Goal: Find specific page/section: Find specific page/section

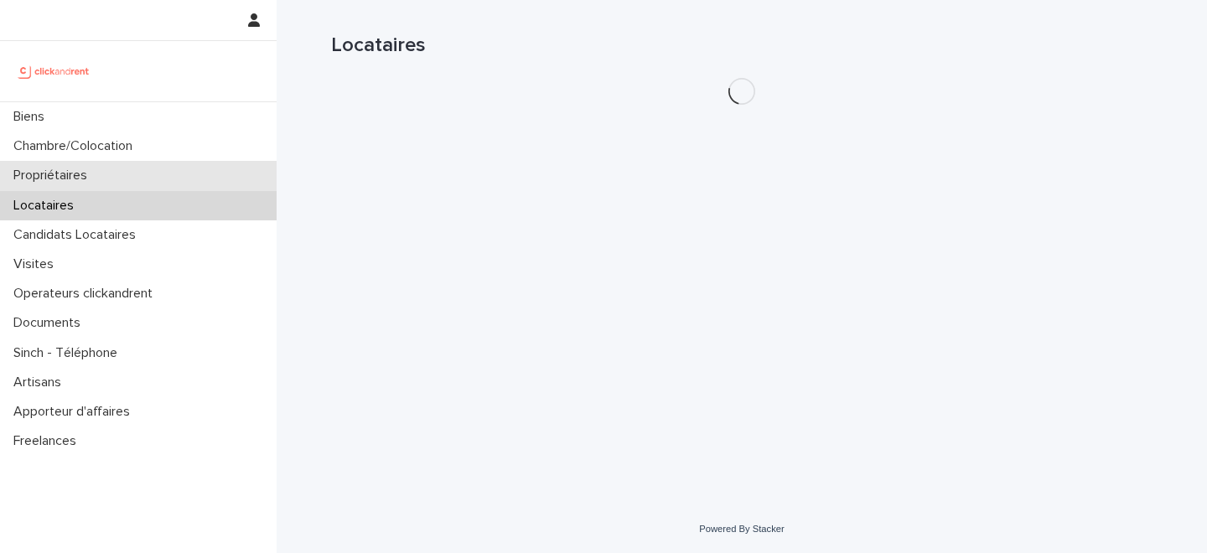
click at [142, 171] on div "Propriétaires" at bounding box center [138, 175] width 277 height 29
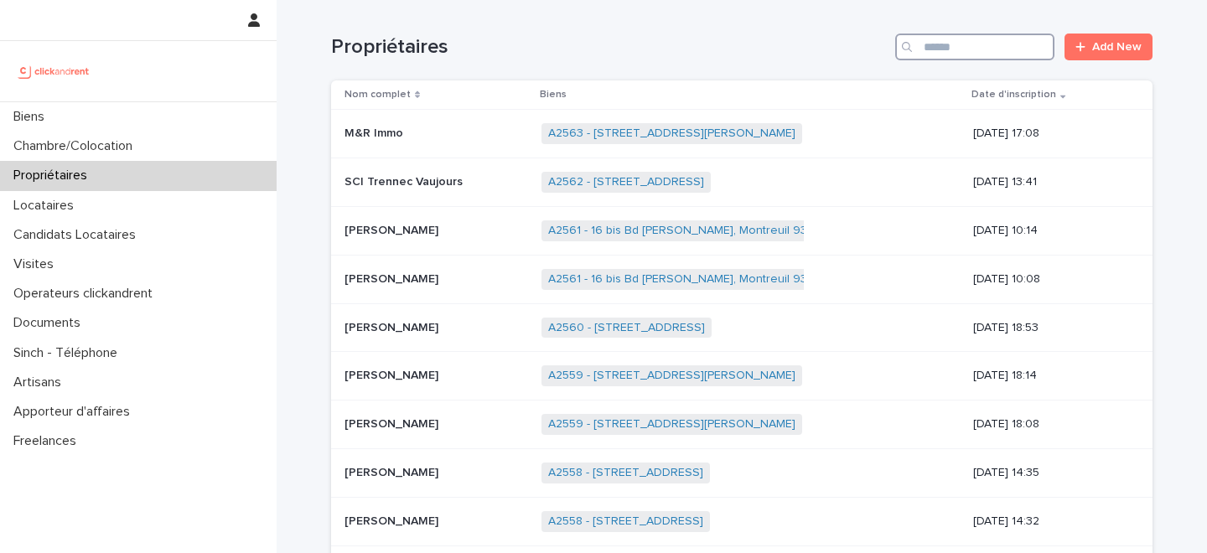
click at [953, 48] on input "Search" at bounding box center [975, 47] width 159 height 27
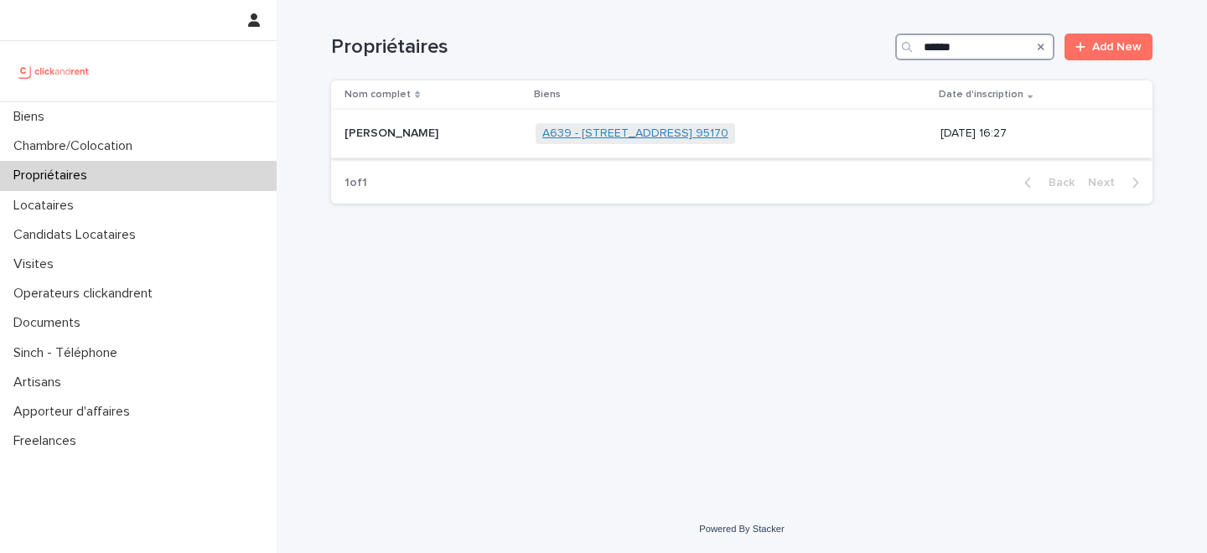
type input "******"
click at [584, 132] on link "A639 - [STREET_ADDRESS] 95170" at bounding box center [636, 134] width 186 height 14
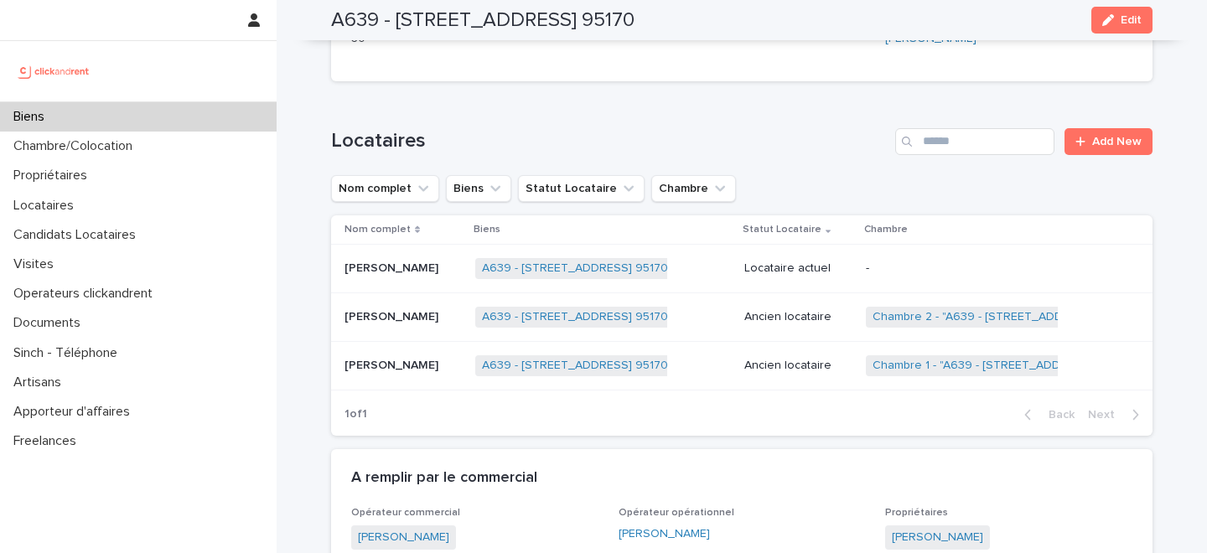
scroll to position [626, 0]
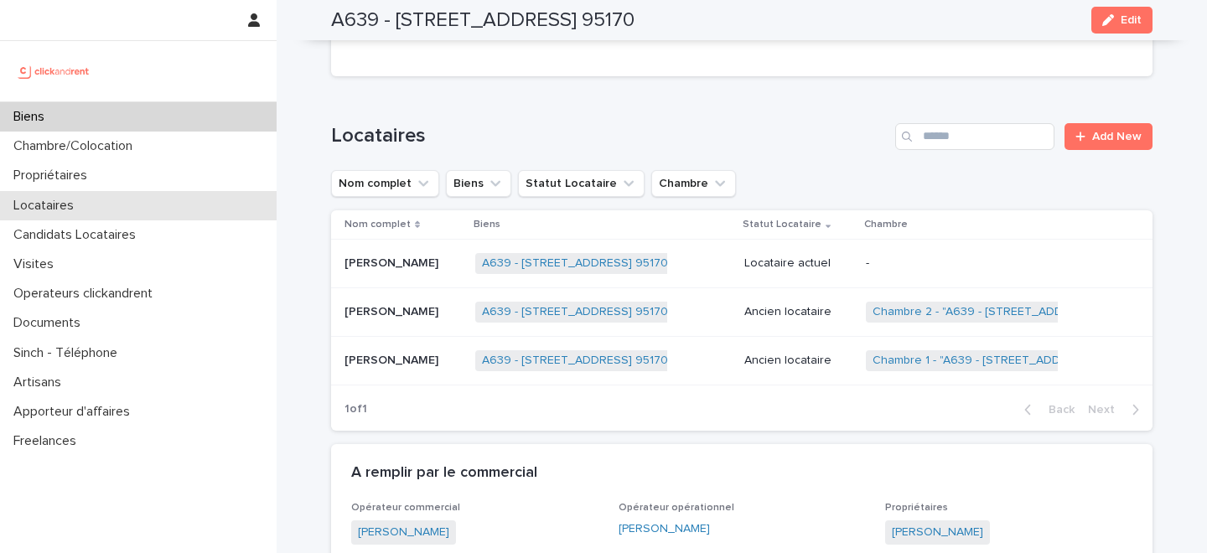
click at [112, 204] on div "Locataires" at bounding box center [138, 205] width 277 height 29
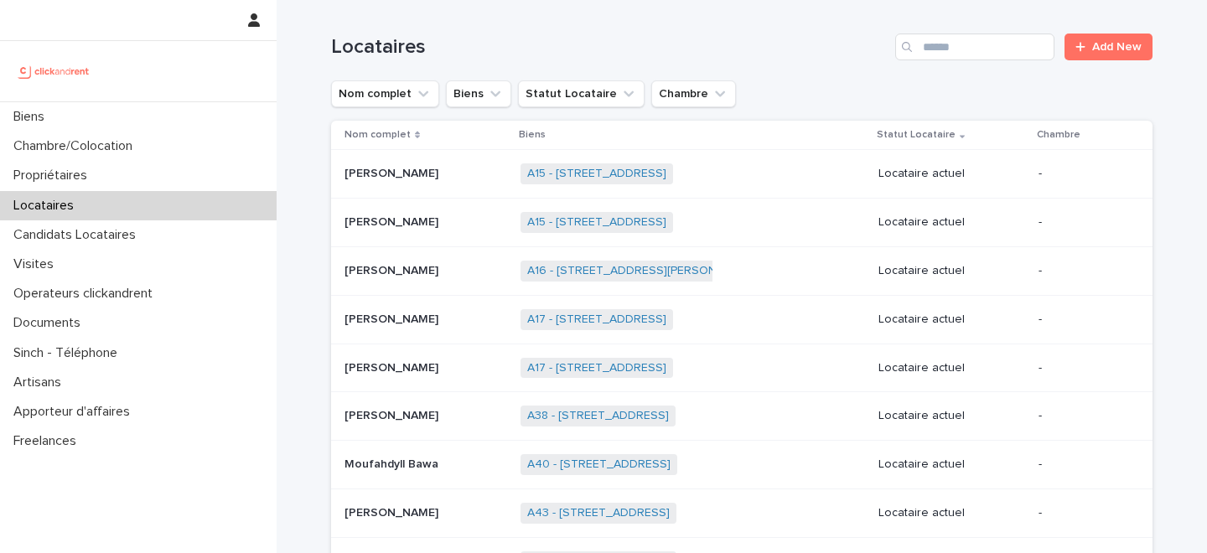
click at [144, 215] on div "Locataires" at bounding box center [138, 205] width 277 height 29
click at [945, 46] on input "Search" at bounding box center [975, 47] width 159 height 27
type input "*****"
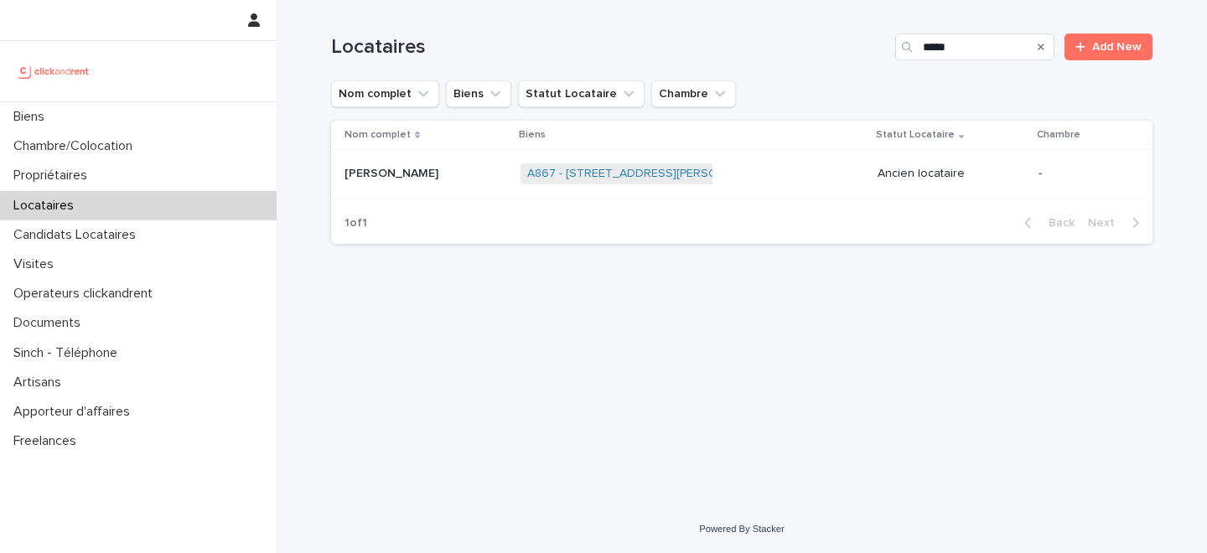
click at [446, 174] on p at bounding box center [426, 174] width 163 height 14
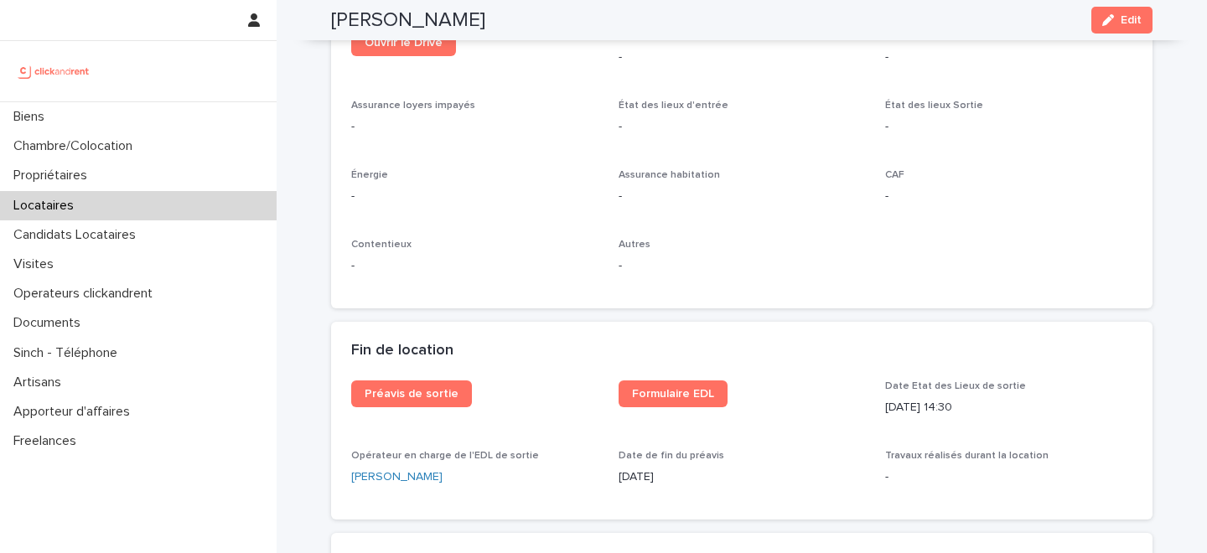
scroll to position [1872, 0]
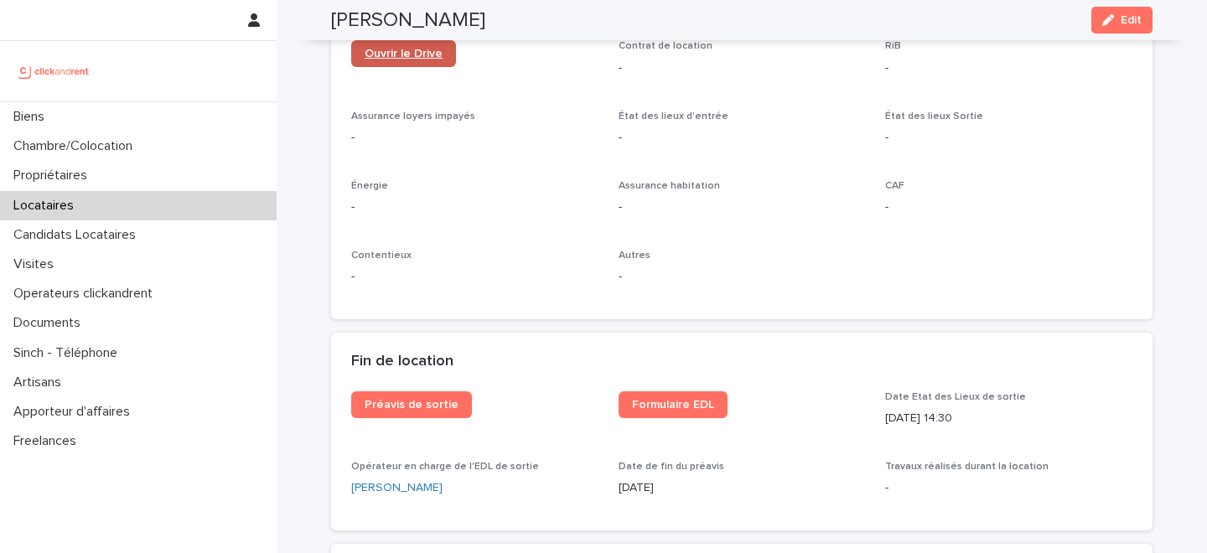
click at [417, 60] on link "Ouvrir le Drive" at bounding box center [403, 53] width 105 height 27
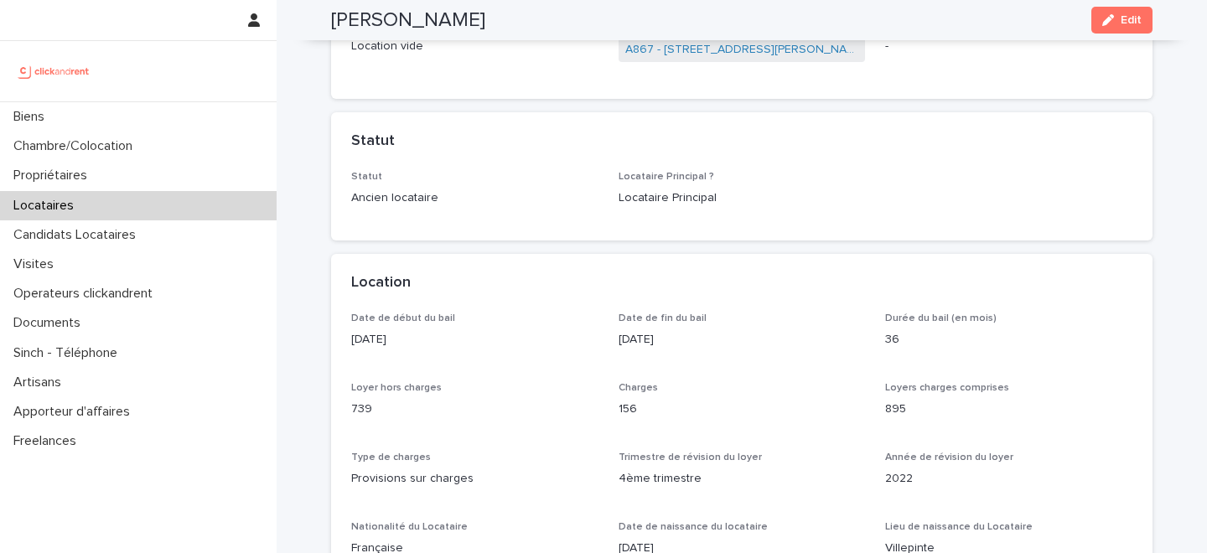
scroll to position [0, 0]
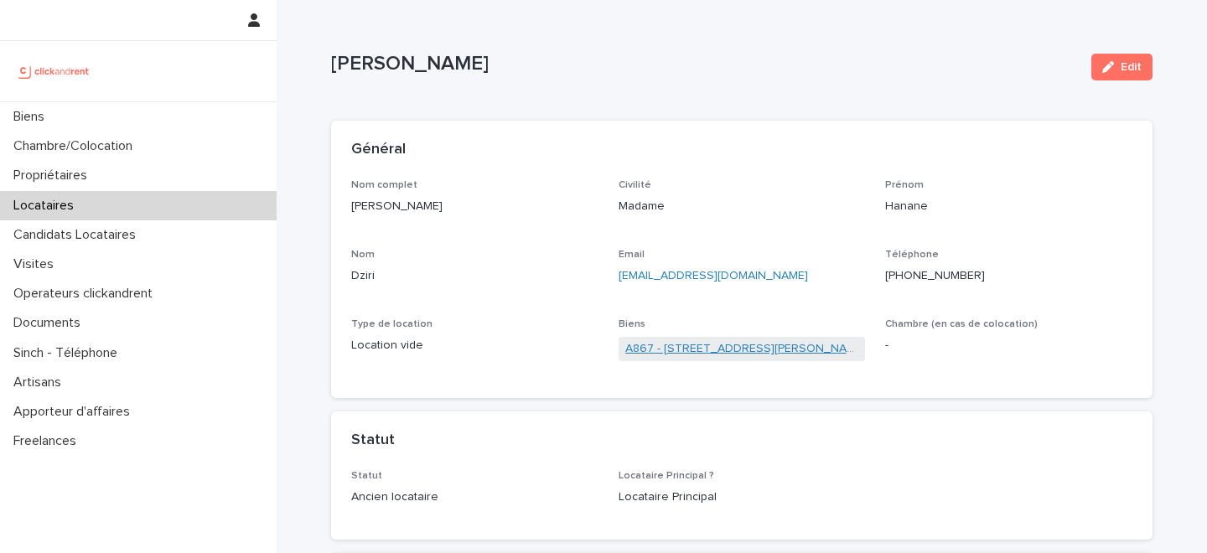
click at [683, 351] on link "A867 - [STREET_ADDRESS][PERSON_NAME]" at bounding box center [743, 349] width 234 height 18
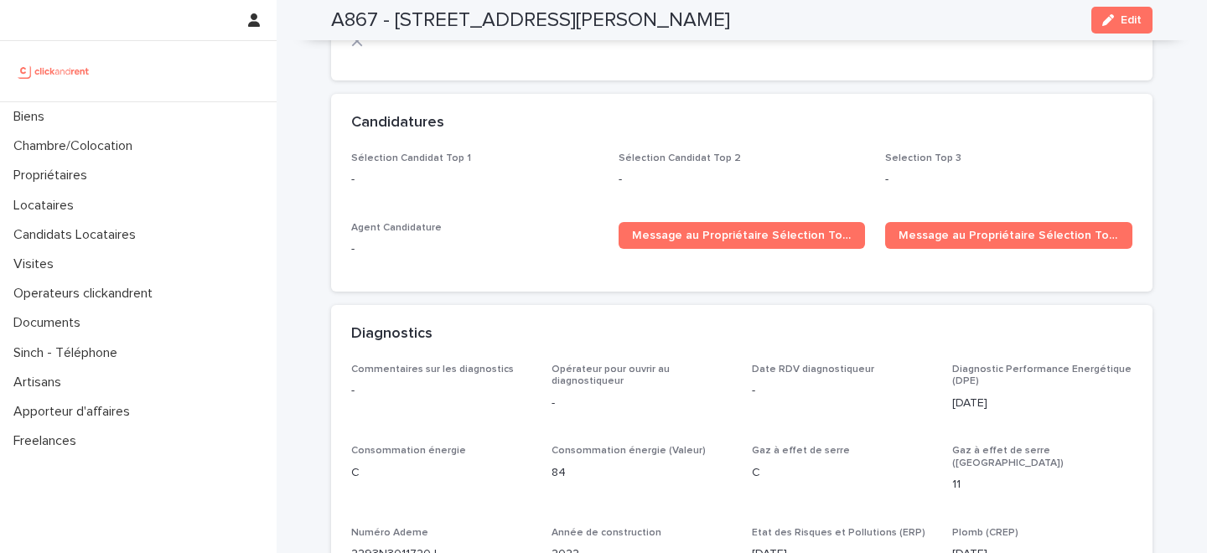
scroll to position [5071, 0]
